Goal: Task Accomplishment & Management: Complete application form

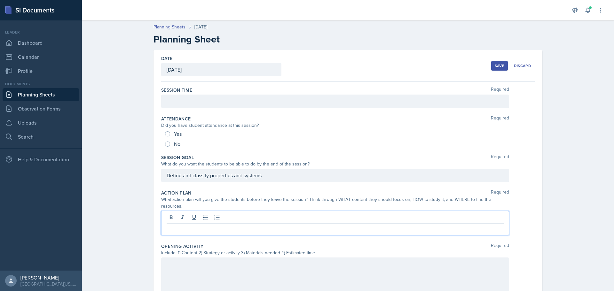
scroll to position [47, 0]
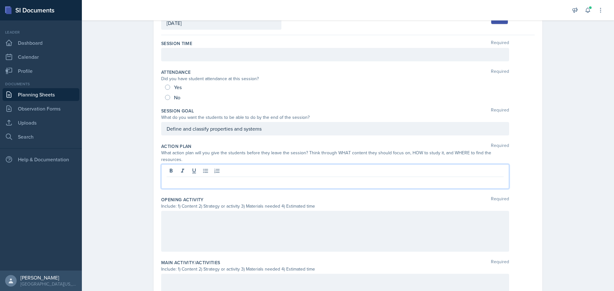
click at [202, 178] on p at bounding box center [335, 182] width 337 height 8
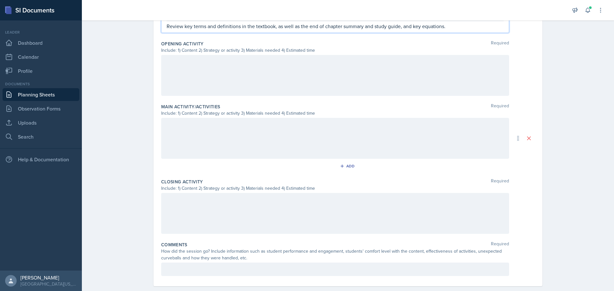
scroll to position [207, 0]
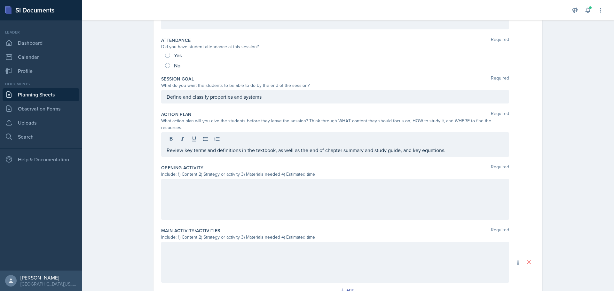
click at [246, 196] on div at bounding box center [335, 199] width 348 height 41
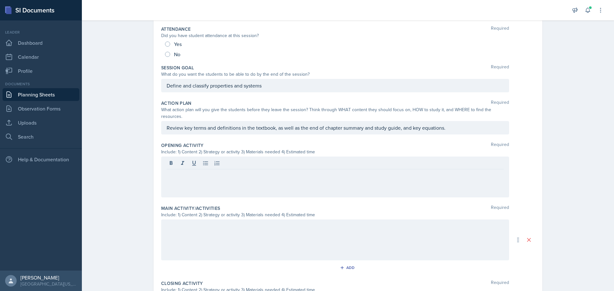
click at [216, 173] on div at bounding box center [335, 177] width 348 height 41
drag, startPoint x: 216, startPoint y: 173, endPoint x: 197, endPoint y: 167, distance: 20.2
click at [197, 171] on p at bounding box center [335, 175] width 337 height 8
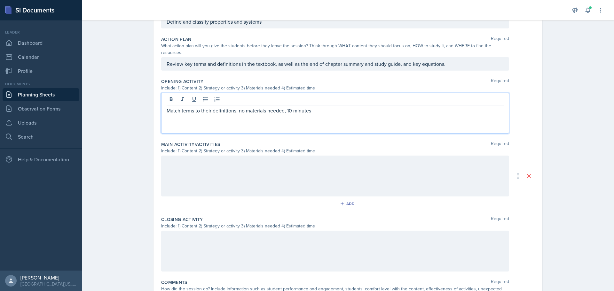
click at [256, 168] on div at bounding box center [335, 176] width 348 height 41
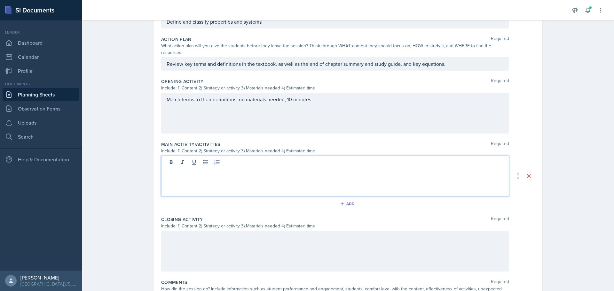
scroll to position [165, 0]
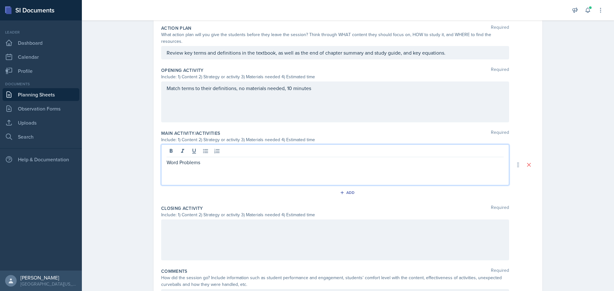
click at [280, 82] on div "Match terms to their definitions, no materials needed, 10 minutes" at bounding box center [335, 102] width 348 height 41
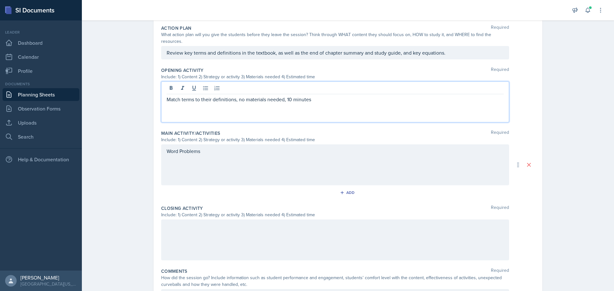
click at [281, 96] on p "Match terms to their definitions, no materials needed, 10 minutes" at bounding box center [335, 100] width 337 height 8
drag, startPoint x: 281, startPoint y: 93, endPoint x: 238, endPoint y: 93, distance: 43.5
click at [238, 96] on p "Match terms to their definitions, no materials needed, 10 minutes" at bounding box center [335, 100] width 337 height 8
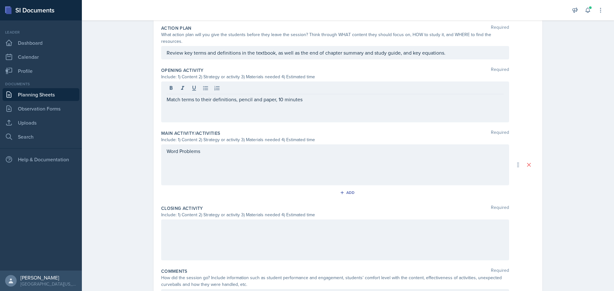
click at [226, 158] on div "Word Problems" at bounding box center [335, 164] width 348 height 41
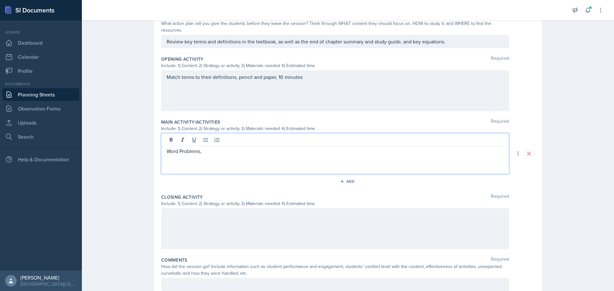
click at [215, 147] on p "Word Problems," at bounding box center [335, 151] width 337 height 8
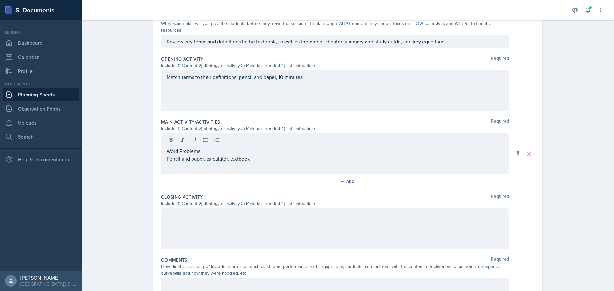
click at [238, 222] on div at bounding box center [335, 228] width 348 height 41
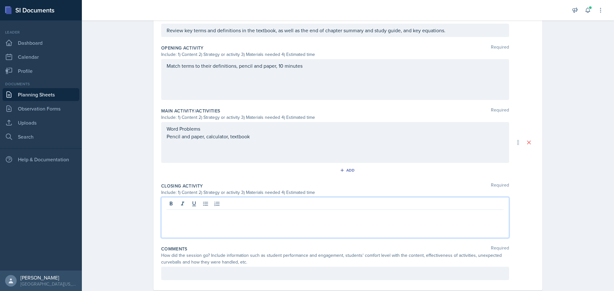
click at [288, 213] on div at bounding box center [335, 217] width 348 height 41
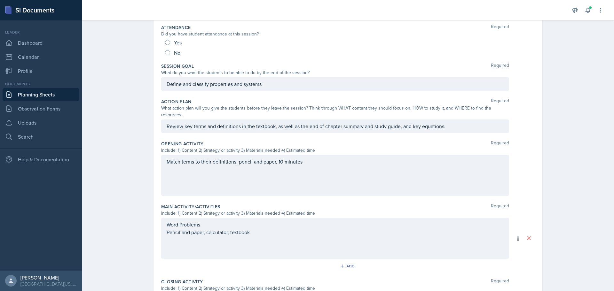
click at [286, 229] on p "Pencil and paper, calculator, textbook" at bounding box center [335, 233] width 337 height 8
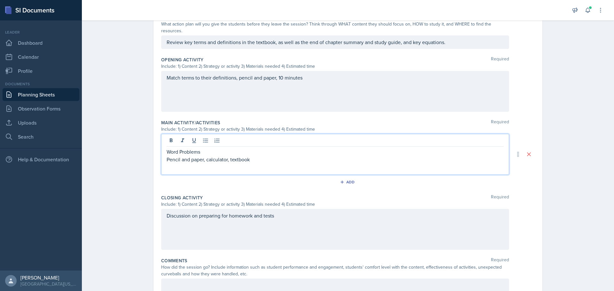
scroll to position [195, 0]
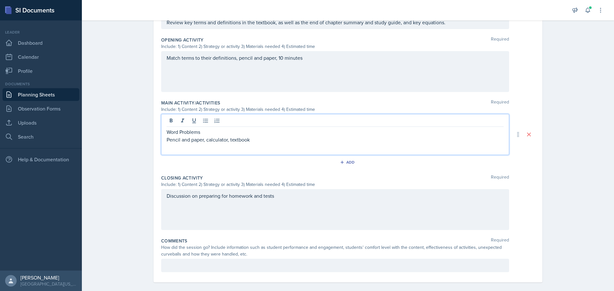
click at [321, 203] on div "Discussion on preparing for homework and tests" at bounding box center [335, 209] width 348 height 41
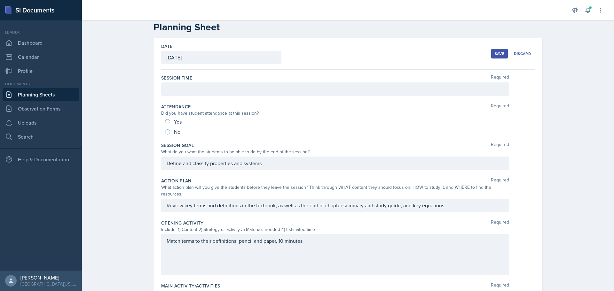
scroll to position [0, 0]
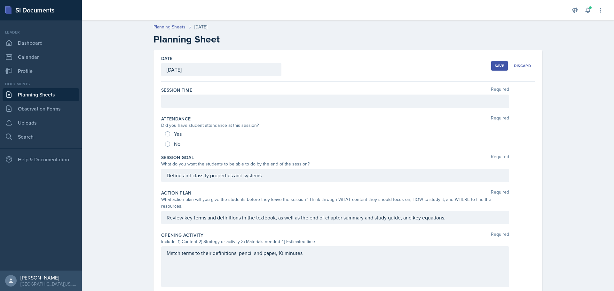
click at [201, 103] on div at bounding box center [335, 101] width 348 height 13
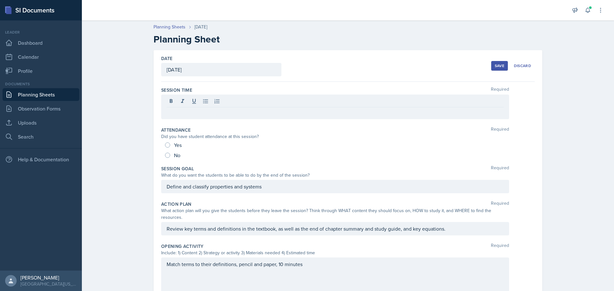
click at [45, 95] on link "Planning Sheets" at bounding box center [41, 94] width 77 height 13
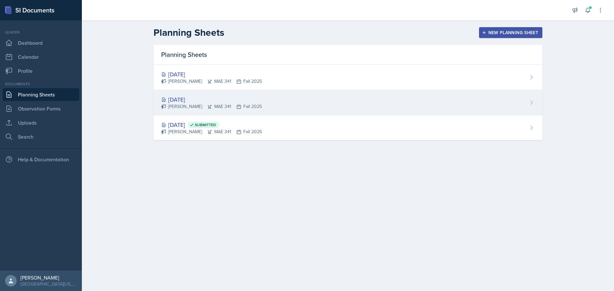
click at [345, 109] on div "[DATE] [PERSON_NAME] MAE 341 Fall 2025" at bounding box center [347, 102] width 389 height 25
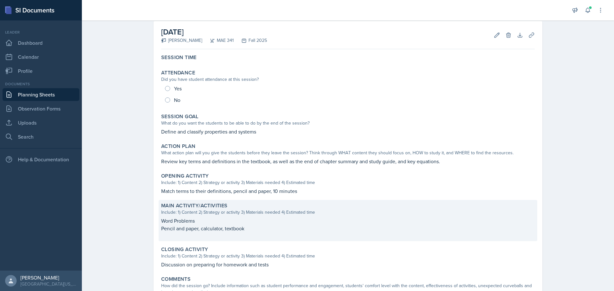
scroll to position [15, 0]
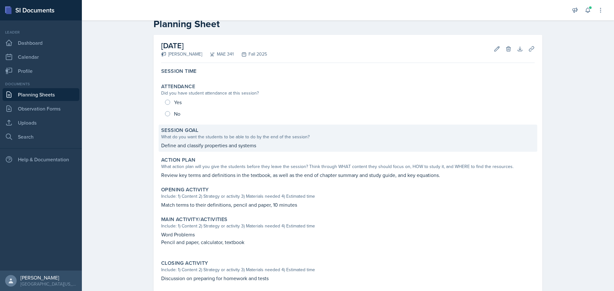
click at [347, 145] on p "Define and classify properties and systems" at bounding box center [347, 146] width 373 height 8
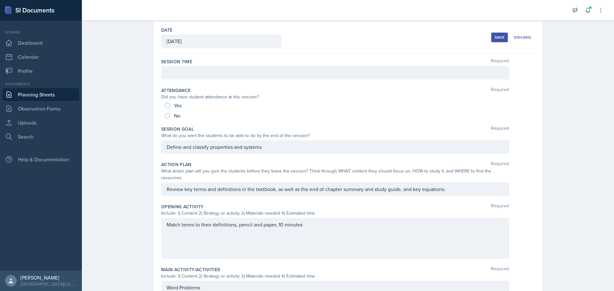
scroll to position [0, 0]
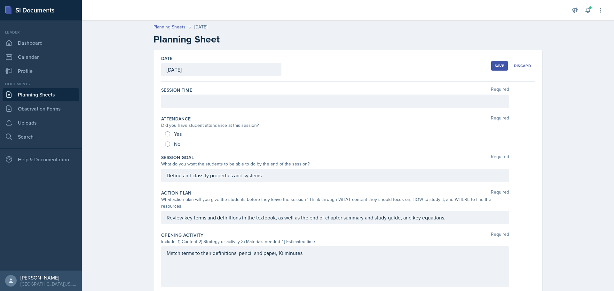
click at [273, 181] on div "Define and classify properties and systems" at bounding box center [335, 175] width 348 height 13
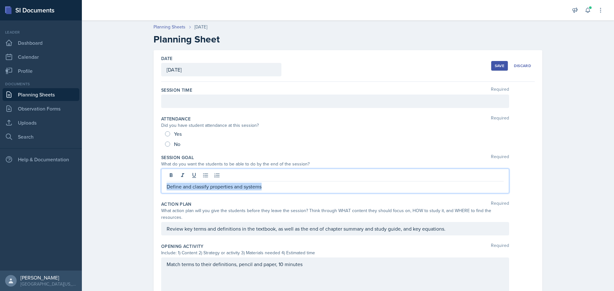
drag, startPoint x: 267, startPoint y: 187, endPoint x: 163, endPoint y: 187, distance: 103.6
click at [163, 187] on div "Define and classify properties and systems" at bounding box center [335, 181] width 348 height 25
copy p "Define and classify properties and systems"
click at [254, 223] on div "Review key terms and definitions in the textbook, as well as the end of chapter…" at bounding box center [335, 228] width 348 height 13
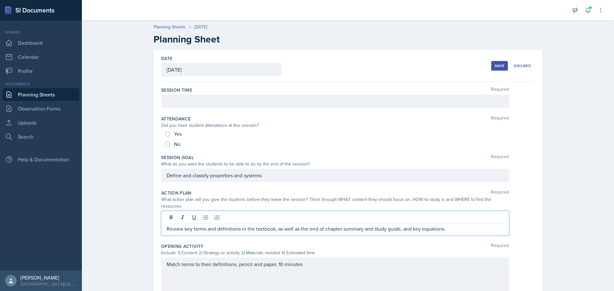
click at [441, 225] on p "Review key terms and definitions in the textbook, as well as the end of chapter…" at bounding box center [335, 229] width 337 height 8
click at [446, 225] on p "Review key terms and definitions in the textbook, as well as the end of chapter…" at bounding box center [335, 229] width 337 height 8
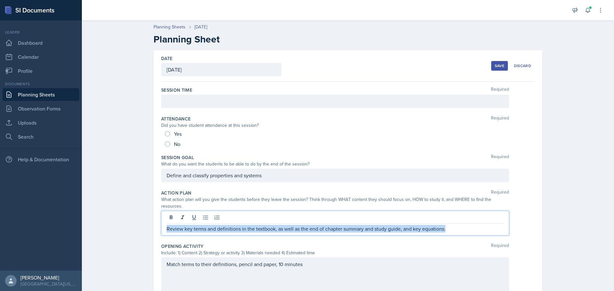
drag, startPoint x: 446, startPoint y: 222, endPoint x: 164, endPoint y: 220, distance: 282.3
click at [164, 220] on div "Review key terms and definitions in the textbook, as well as the end of chapter…" at bounding box center [335, 223] width 348 height 25
copy p "Review key terms and definitions in the textbook, as well as the end of chapter…"
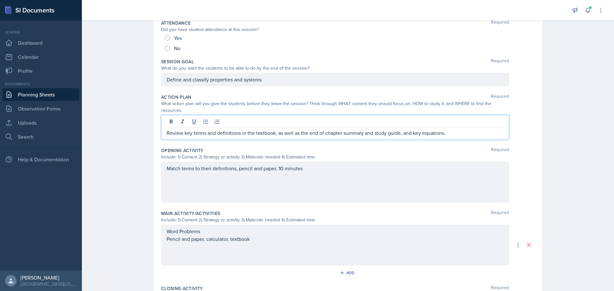
click at [308, 165] on p "Match terms to their definitions, pencil and paper, 10 minutes" at bounding box center [335, 169] width 337 height 8
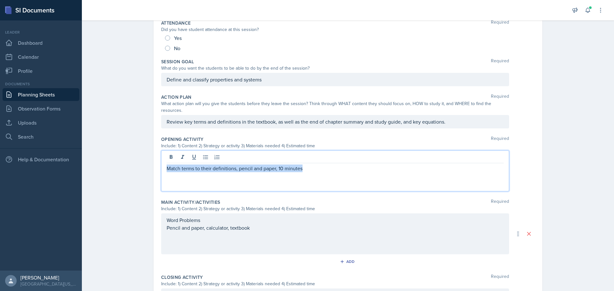
drag, startPoint x: 308, startPoint y: 162, endPoint x: 165, endPoint y: 162, distance: 142.3
click at [167, 165] on p "Match terms to their definitions, pencil and paper, 10 minutes" at bounding box center [335, 169] width 337 height 8
copy p "Match terms to their definitions, pencil and paper, 10 minutes"
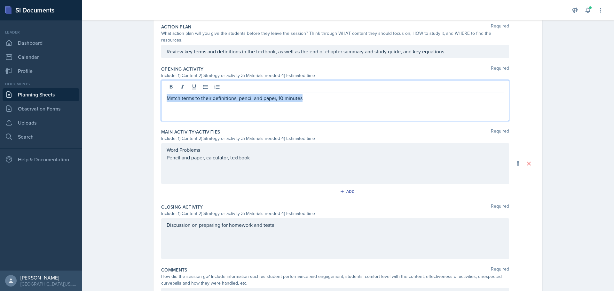
scroll to position [192, 0]
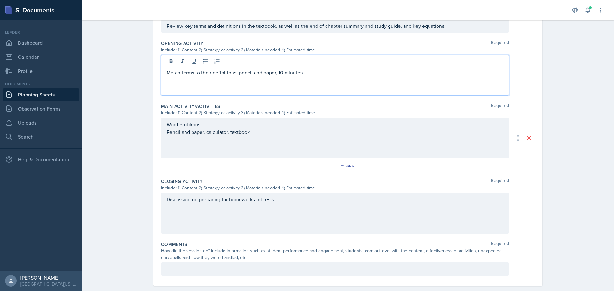
click at [284, 196] on div "Discussion on preparing for homework and tests" at bounding box center [335, 213] width 348 height 41
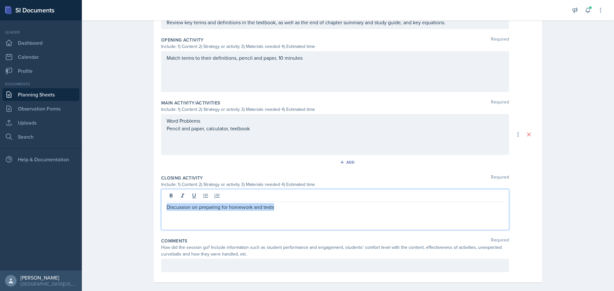
drag, startPoint x: 280, startPoint y: 203, endPoint x: 159, endPoint y: 199, distance: 121.2
click at [161, 199] on div "Discussion on preparing for homework and tests" at bounding box center [335, 209] width 348 height 41
copy p "Discussion on preparing for homework and tests"
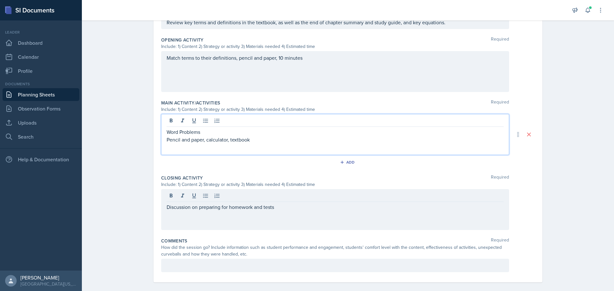
click at [264, 128] on div "Word Problems Pencil and paper, calculator, textbook" at bounding box center [335, 139] width 337 height 23
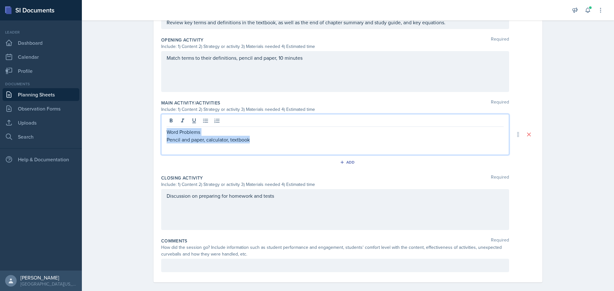
drag, startPoint x: 231, startPoint y: 132, endPoint x: 164, endPoint y: 125, distance: 67.4
click at [167, 128] on div "Word Problems Pencil and paper, calculator, textbook" at bounding box center [335, 139] width 337 height 23
copy div "Word Problems Pencil and paper, calculator, textbook"
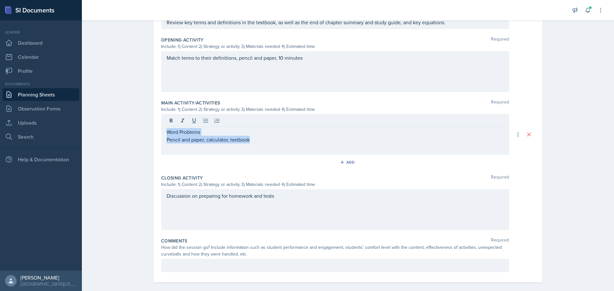
click at [41, 93] on link "Planning Sheets" at bounding box center [41, 94] width 77 height 13
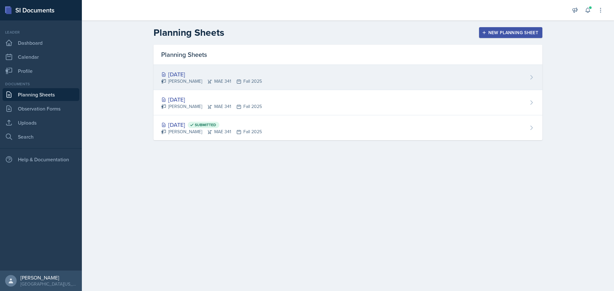
click at [176, 73] on div "[DATE]" at bounding box center [211, 74] width 101 height 9
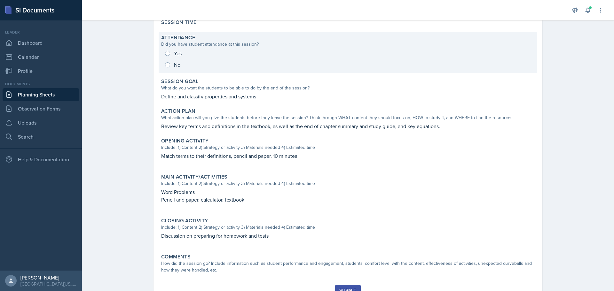
scroll to position [60, 0]
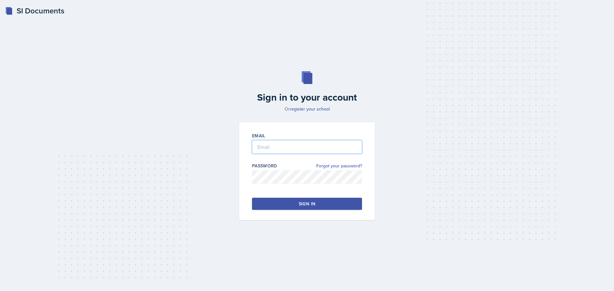
click at [291, 148] on input "email" at bounding box center [307, 146] width 110 height 13
click at [278, 145] on input "email" at bounding box center [307, 146] width 110 height 13
type input "jc0294@uah.edu"
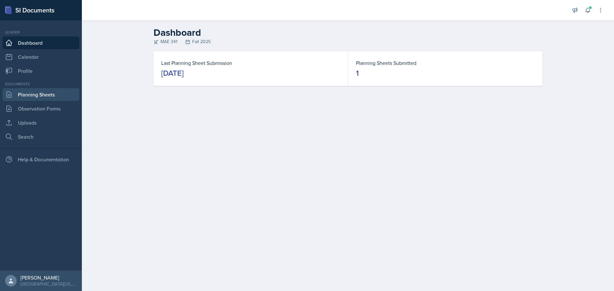
click at [40, 92] on link "Planning Sheets" at bounding box center [41, 94] width 77 height 13
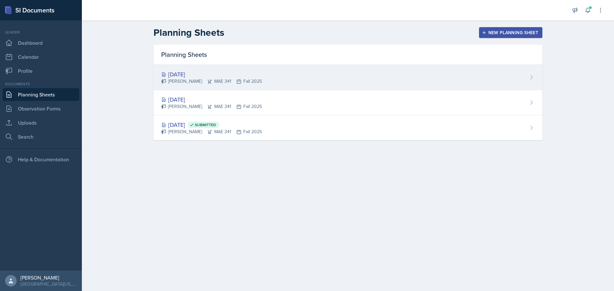
click at [191, 75] on div "[DATE]" at bounding box center [211, 74] width 101 height 9
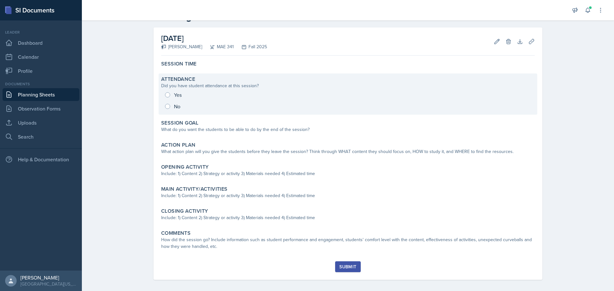
scroll to position [27, 0]
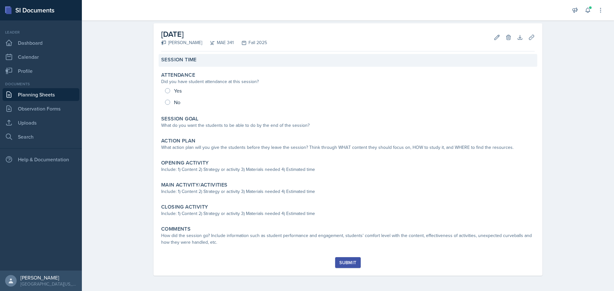
click at [238, 64] on div "Session Time" at bounding box center [348, 60] width 378 height 13
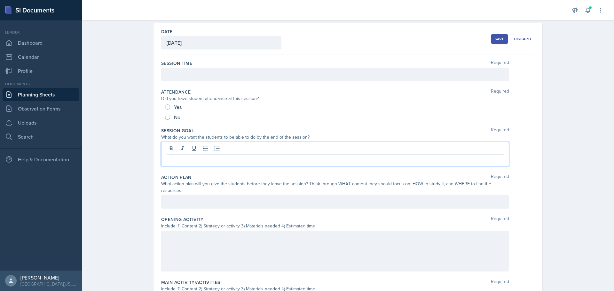
click at [206, 148] on div at bounding box center [335, 154] width 348 height 25
click at [211, 163] on p at bounding box center [335, 160] width 337 height 8
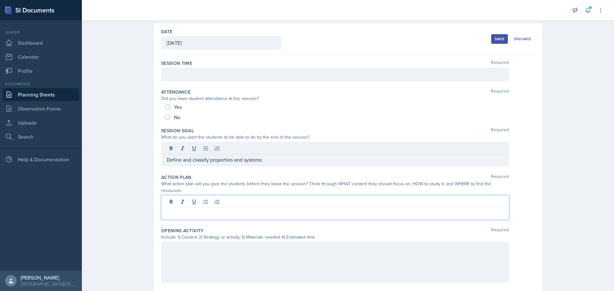
click at [223, 195] on div at bounding box center [335, 207] width 348 height 25
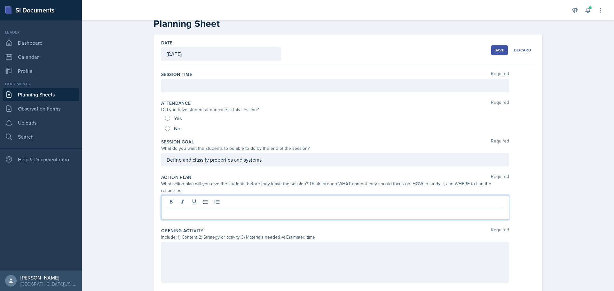
click at [202, 212] on div at bounding box center [335, 207] width 348 height 25
drag, startPoint x: 203, startPoint y: 211, endPoint x: 179, endPoint y: 207, distance: 24.0
click at [179, 209] on p at bounding box center [335, 213] width 337 height 8
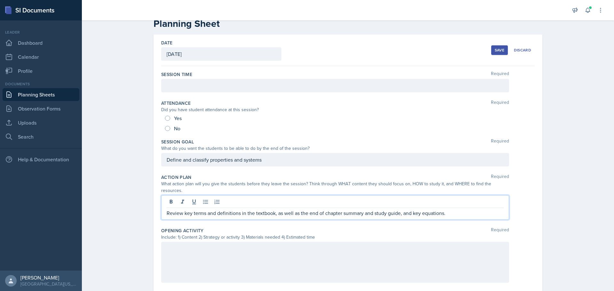
click at [219, 247] on div at bounding box center [335, 262] width 348 height 41
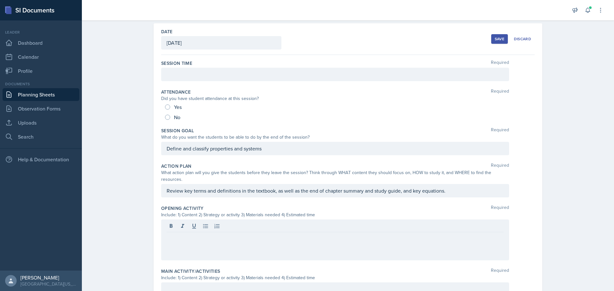
drag, startPoint x: 219, startPoint y: 240, endPoint x: 195, endPoint y: 226, distance: 27.8
click at [195, 226] on div at bounding box center [335, 240] width 348 height 41
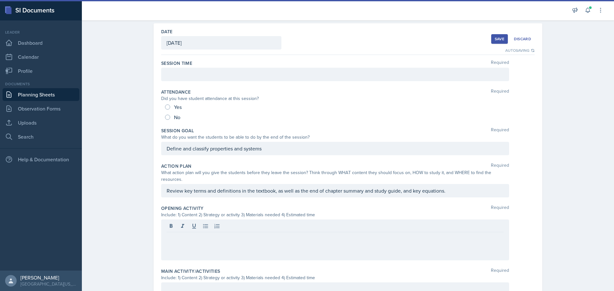
drag, startPoint x: 195, startPoint y: 227, endPoint x: 173, endPoint y: 223, distance: 21.7
click at [173, 223] on div at bounding box center [335, 227] width 337 height 11
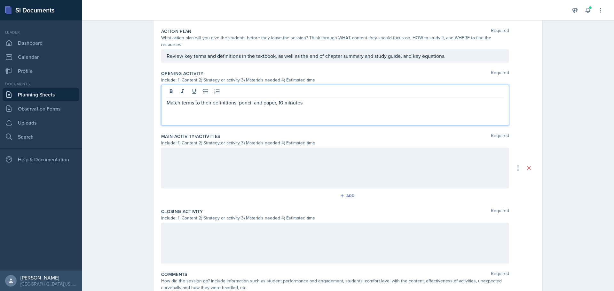
scroll to position [195, 0]
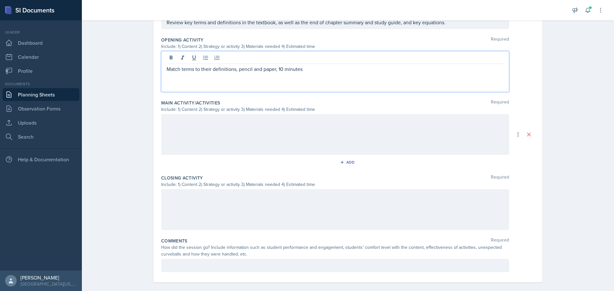
click at [221, 196] on div at bounding box center [335, 209] width 348 height 41
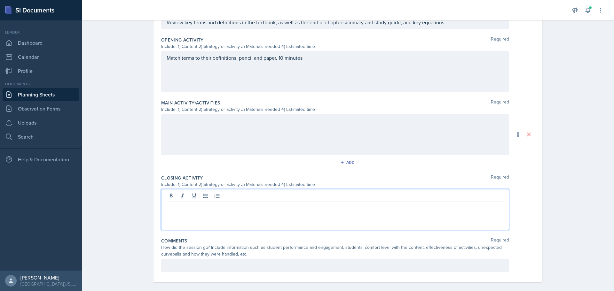
click at [217, 206] on div at bounding box center [335, 209] width 348 height 41
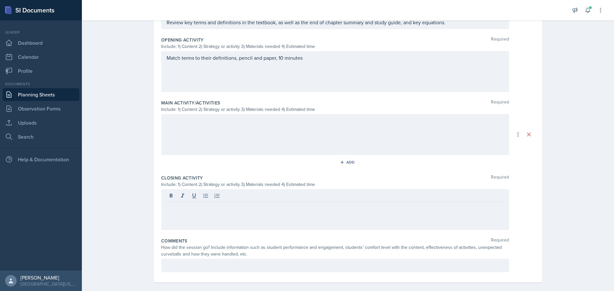
drag, startPoint x: 217, startPoint y: 206, endPoint x: 186, endPoint y: 197, distance: 32.4
click at [186, 195] on div at bounding box center [335, 209] width 348 height 41
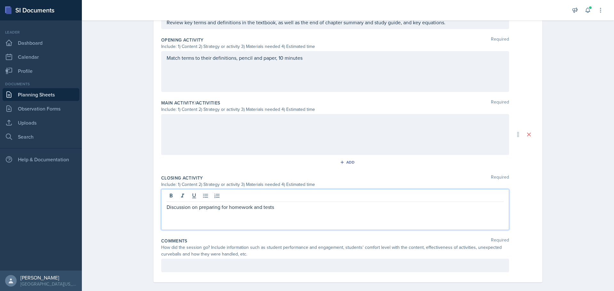
click at [203, 123] on div at bounding box center [335, 134] width 348 height 41
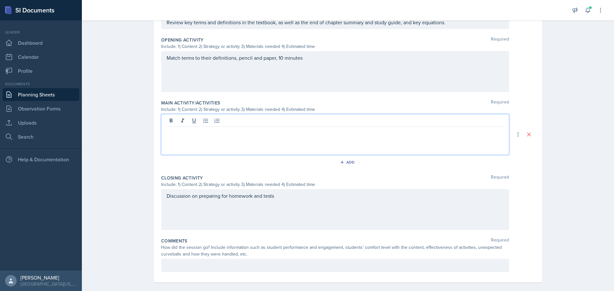
click at [194, 128] on p at bounding box center [335, 132] width 337 height 8
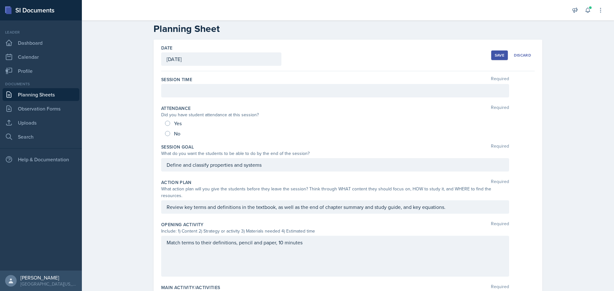
scroll to position [0, 0]
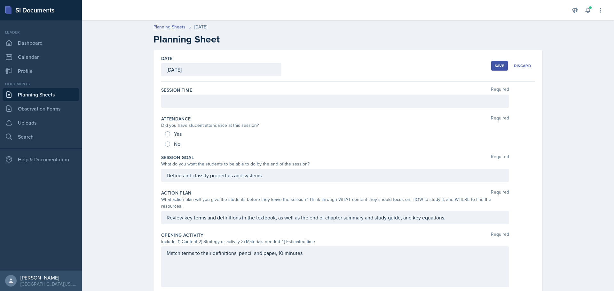
click at [491, 65] on button "Save" at bounding box center [499, 66] width 17 height 10
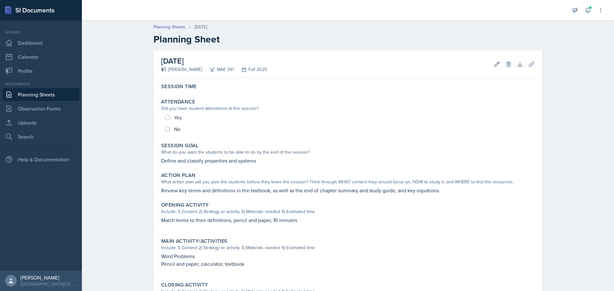
click at [24, 95] on link "Planning Sheets" at bounding box center [41, 94] width 77 height 13
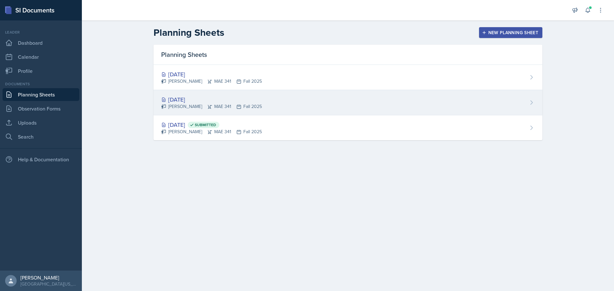
click at [182, 98] on div "[DATE]" at bounding box center [211, 99] width 101 height 9
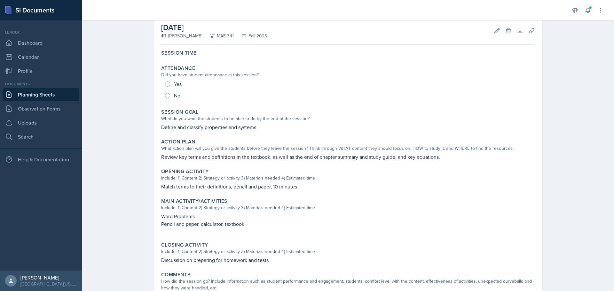
scroll to position [15, 0]
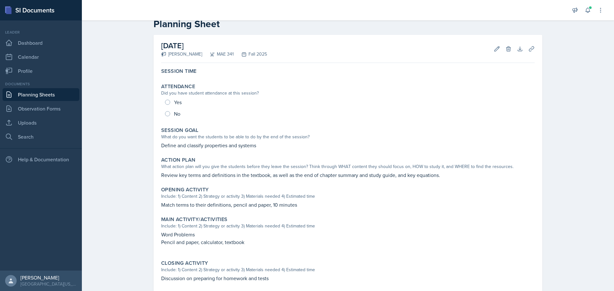
click at [52, 96] on link "Planning Sheets" at bounding box center [41, 94] width 77 height 13
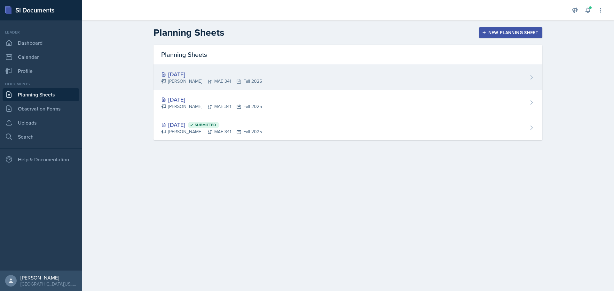
click at [197, 74] on div "[DATE]" at bounding box center [211, 74] width 101 height 9
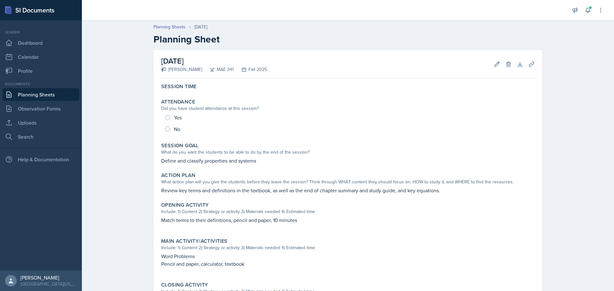
click at [55, 96] on link "Planning Sheets" at bounding box center [41, 94] width 77 height 13
